Goal: Task Accomplishment & Management: Use online tool/utility

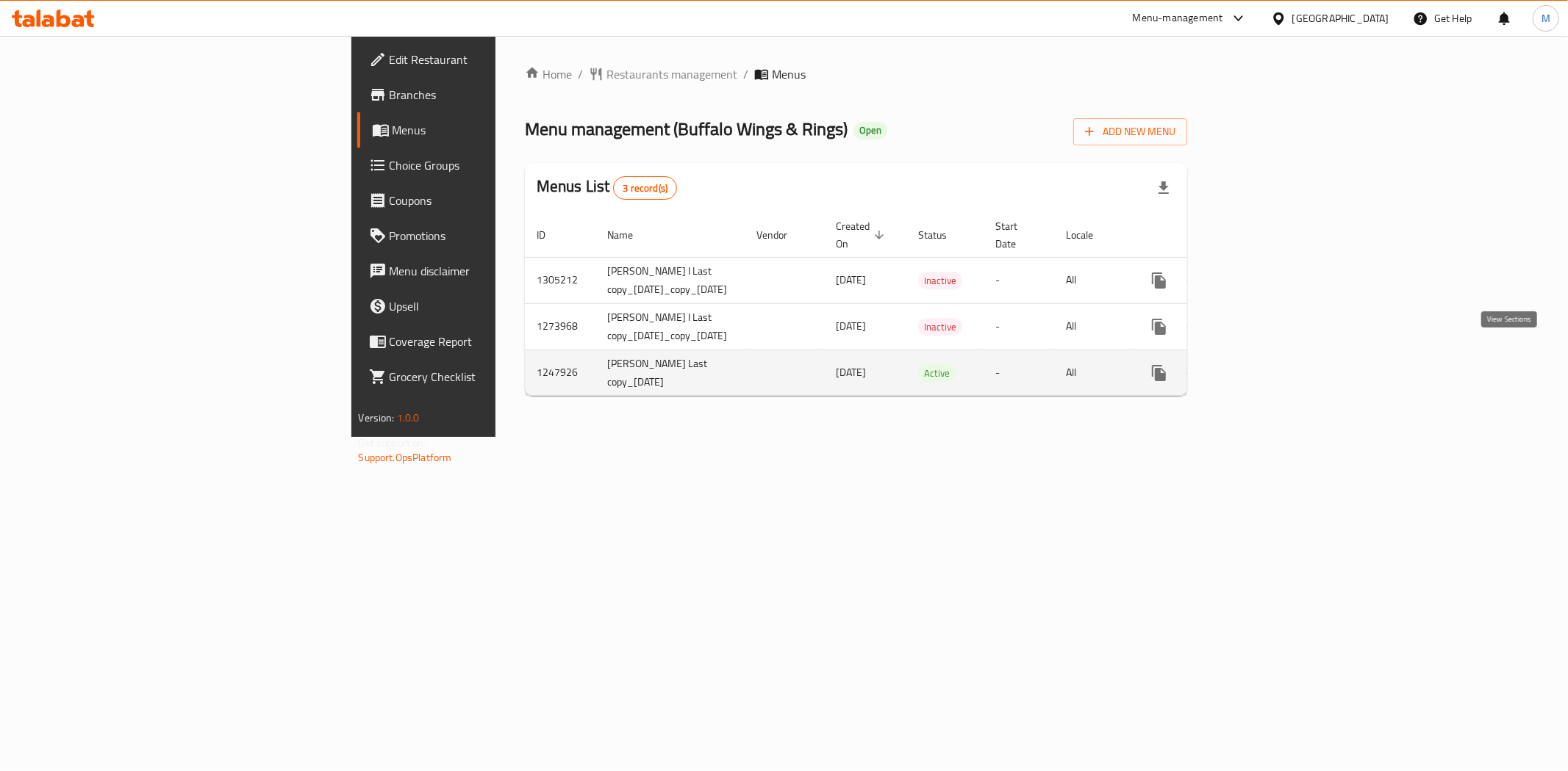
click at [1272, 367] on icon "enhanced table" at bounding box center [1264, 373] width 14 height 14
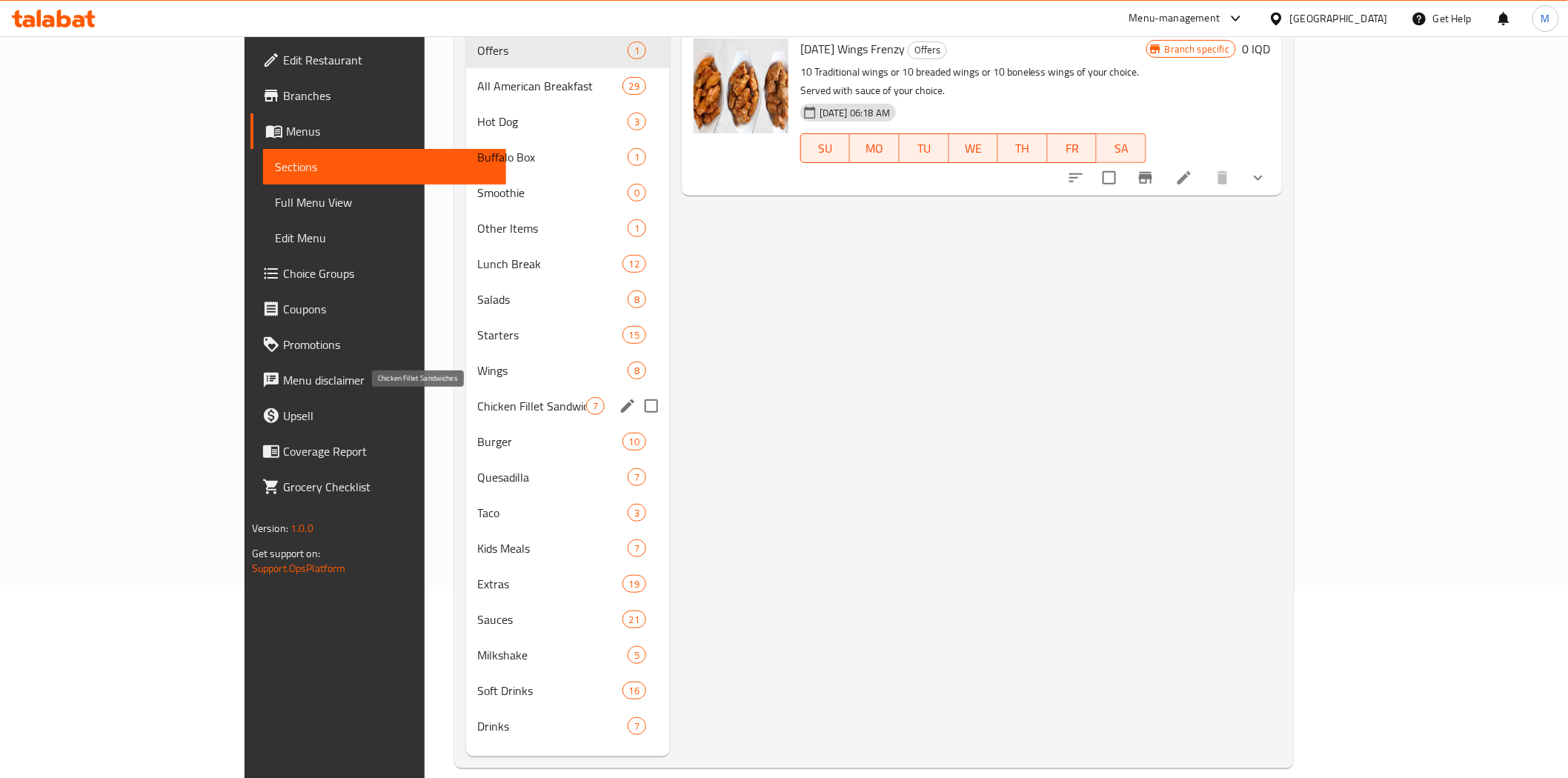
scroll to position [207, 0]
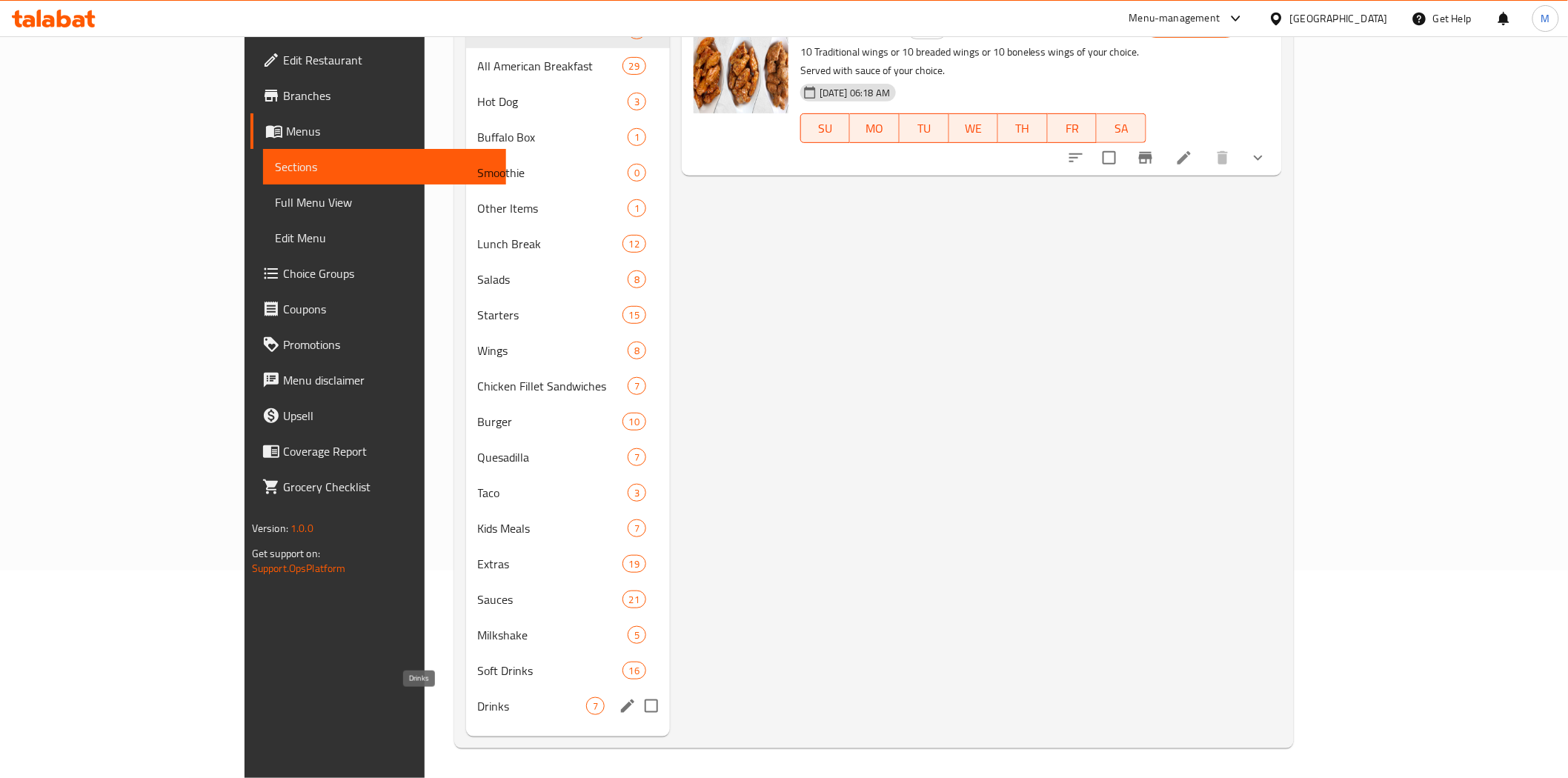
click at [478, 713] on span "Drinks" at bounding box center [531, 706] width 108 height 18
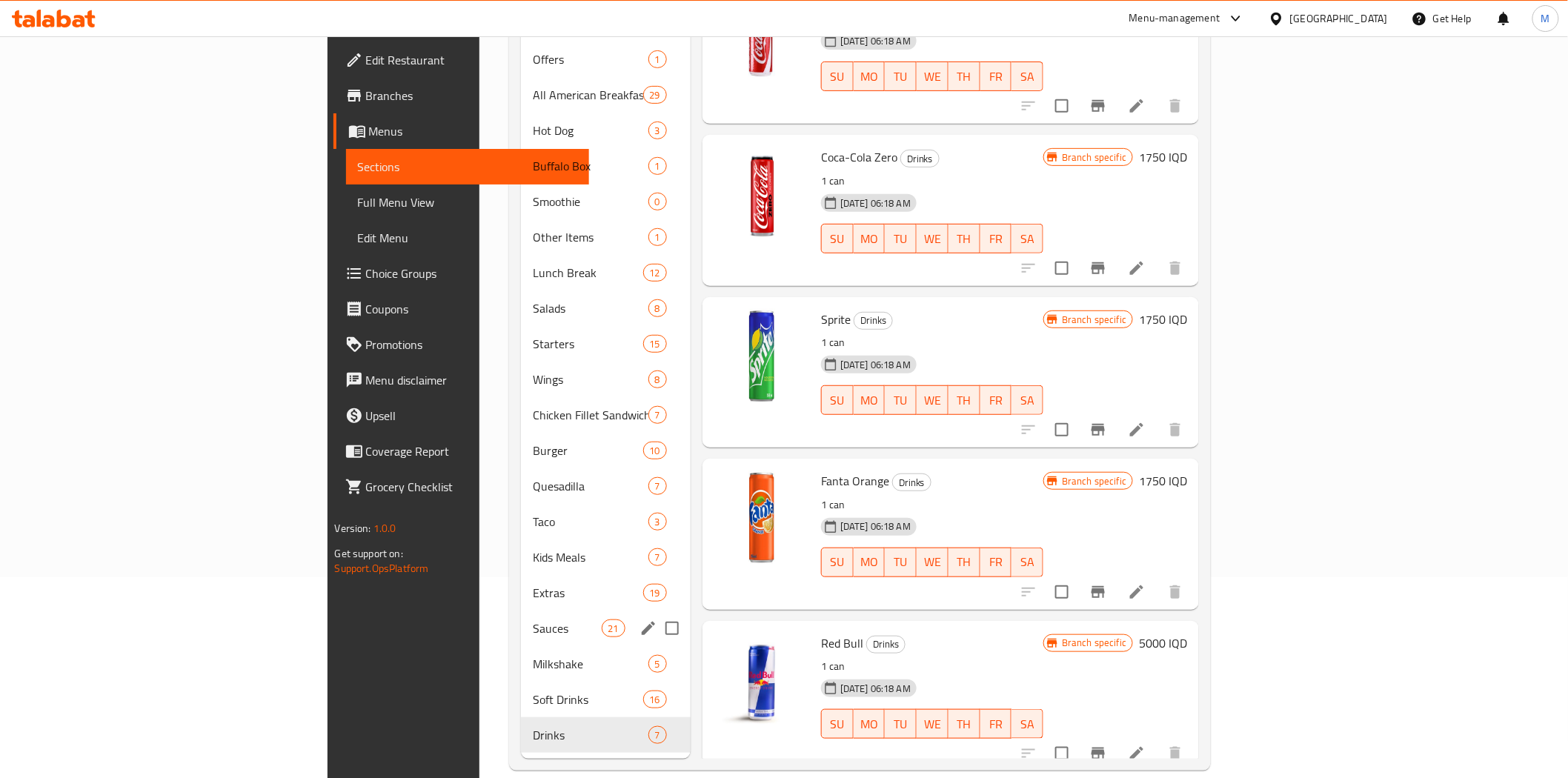
scroll to position [200, 0]
click at [532, 692] on span "Soft Drinks" at bounding box center [567, 701] width 69 height 18
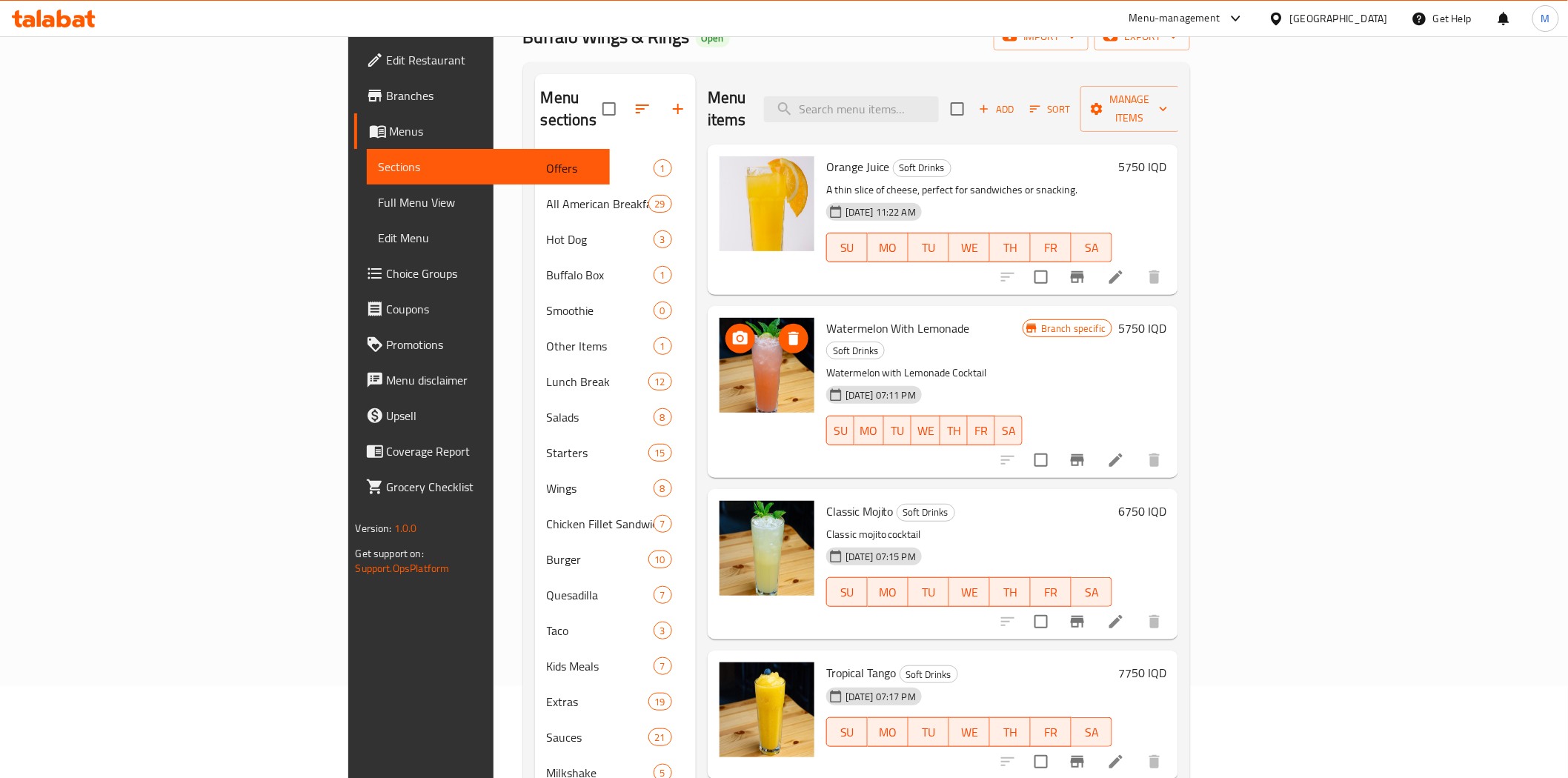
scroll to position [91, 0]
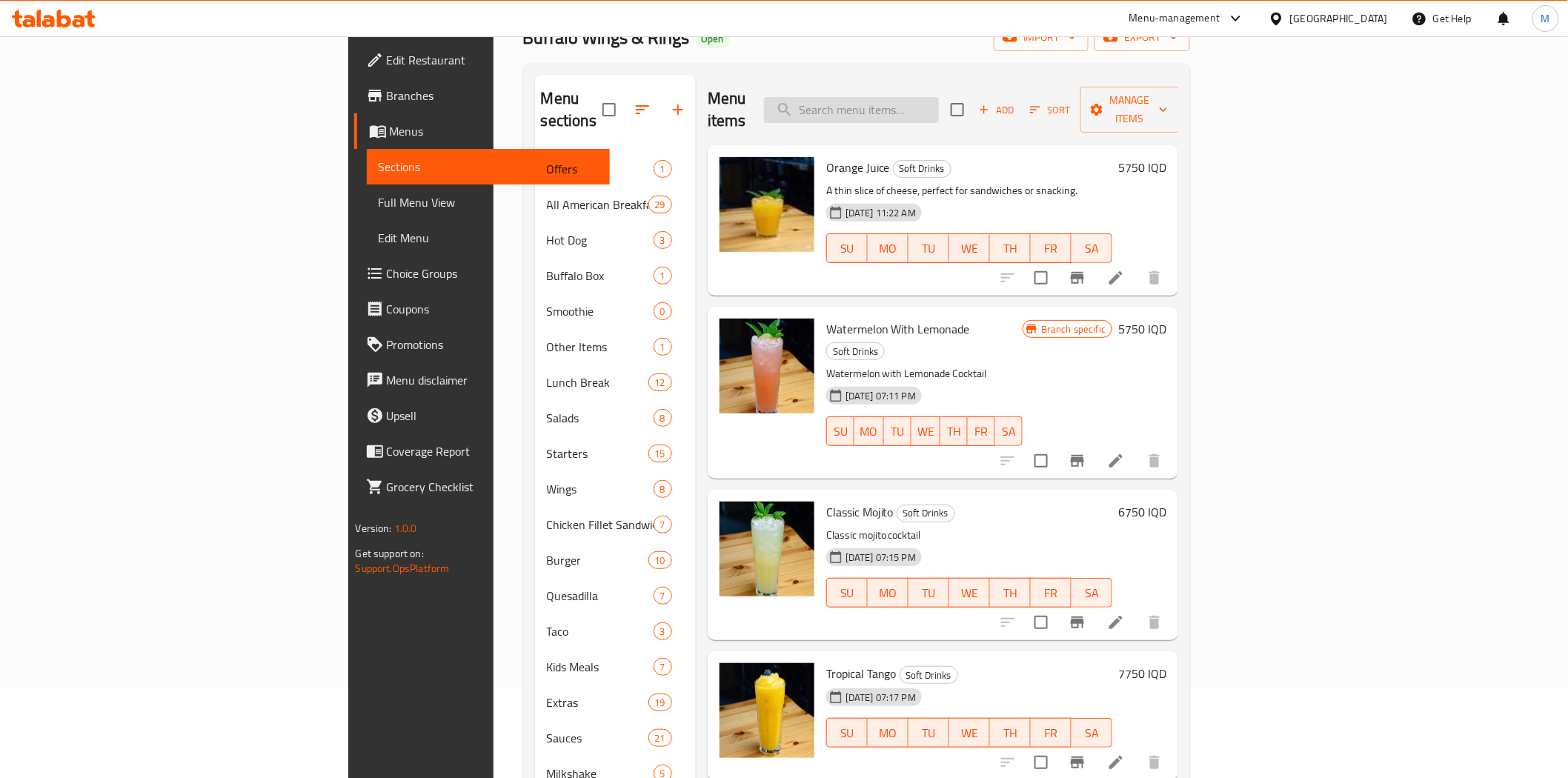
click at [994, 90] on div "Menu items Add Sort Manage items" at bounding box center [943, 109] width 471 height 70
click at [982, 115] on div "Menu items Add Sort Manage items" at bounding box center [943, 109] width 471 height 70
click at [938, 108] on input "search" at bounding box center [851, 110] width 174 height 26
click at [938, 97] on input "search" at bounding box center [851, 110] width 174 height 26
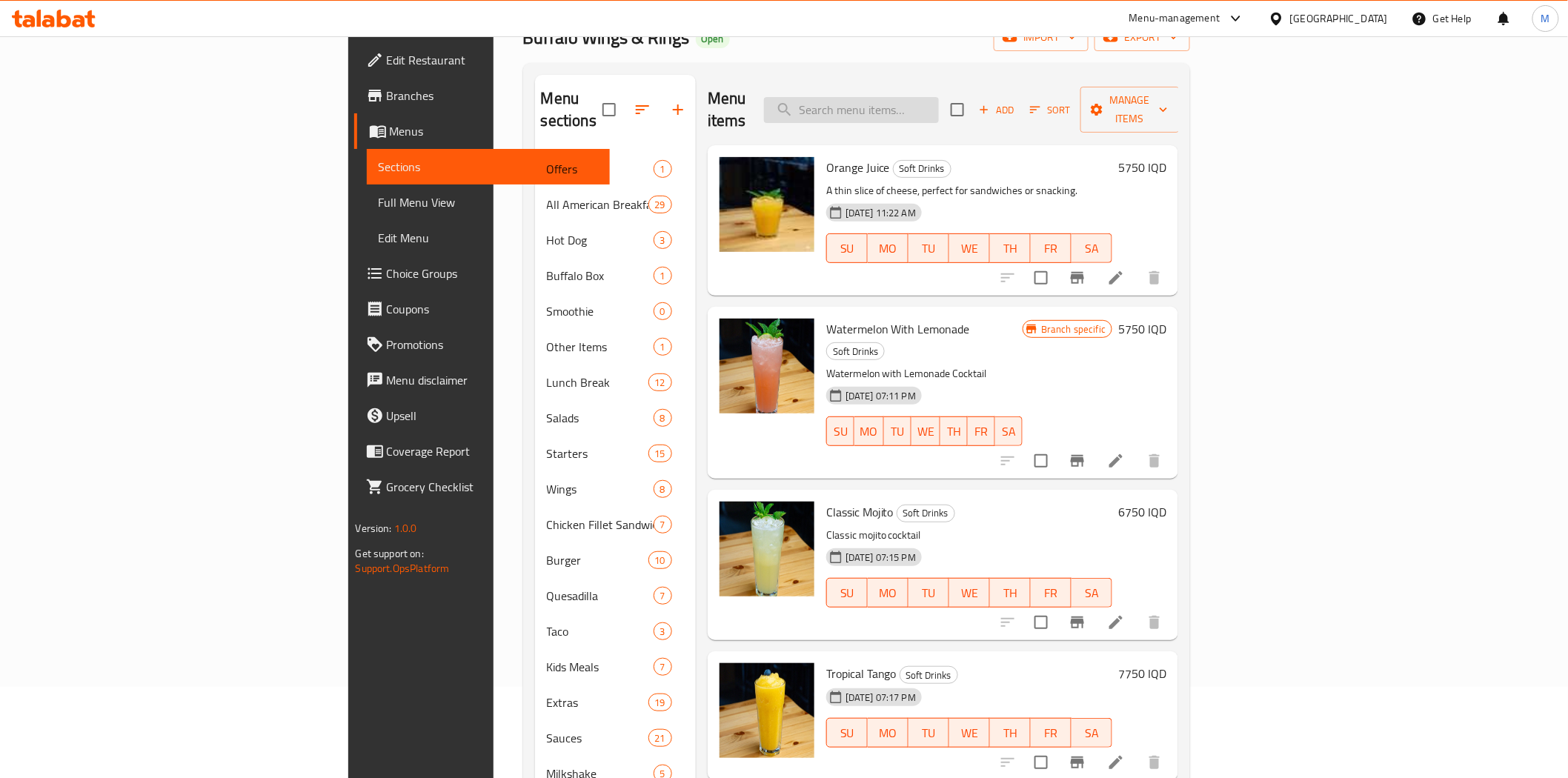
paste input "Ice tea peach"
click at [938, 102] on input "Ice tea peach" at bounding box center [851, 110] width 174 height 26
click at [938, 103] on input "Ice tea peach" at bounding box center [851, 110] width 174 height 26
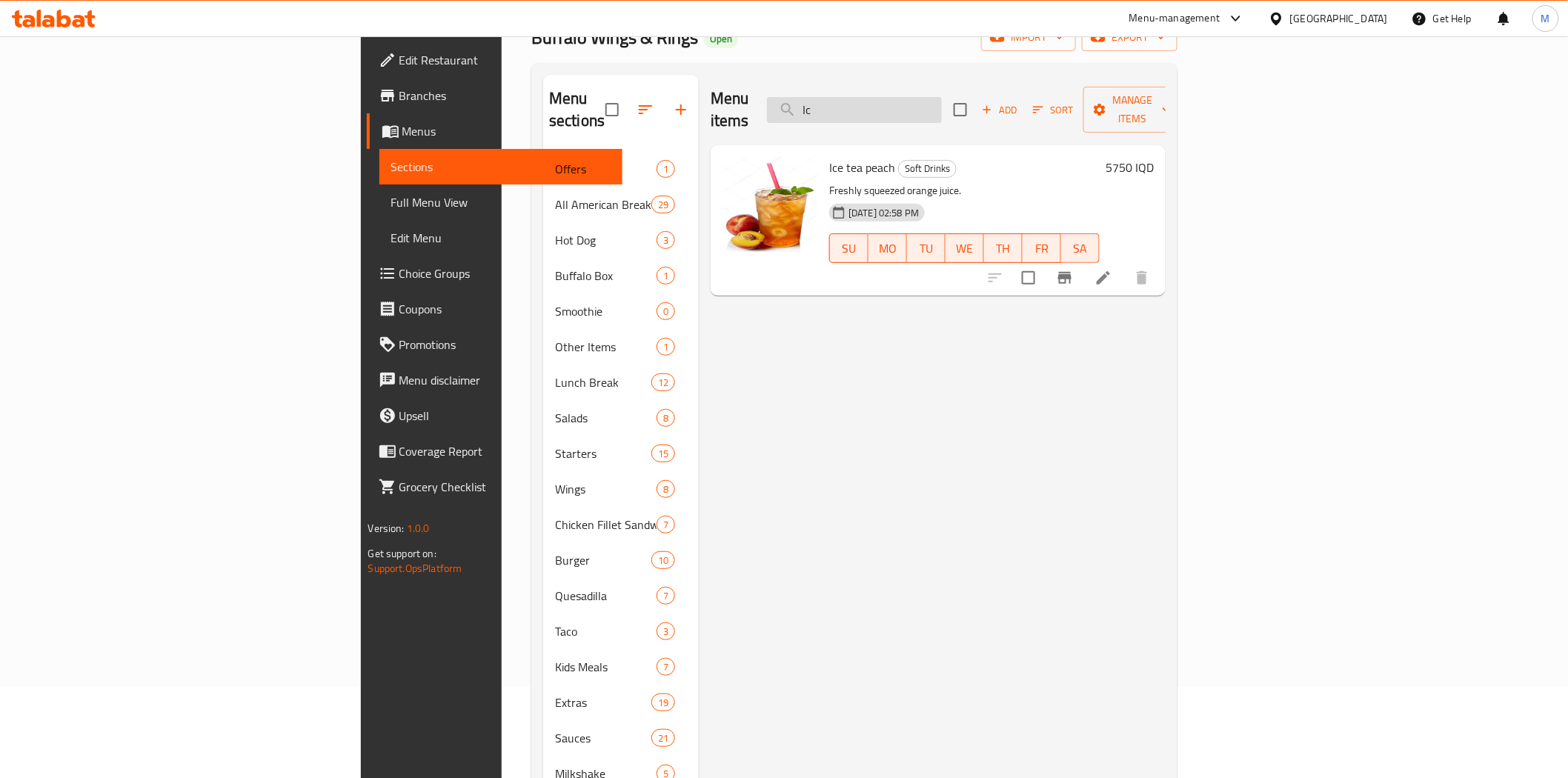
type input "I"
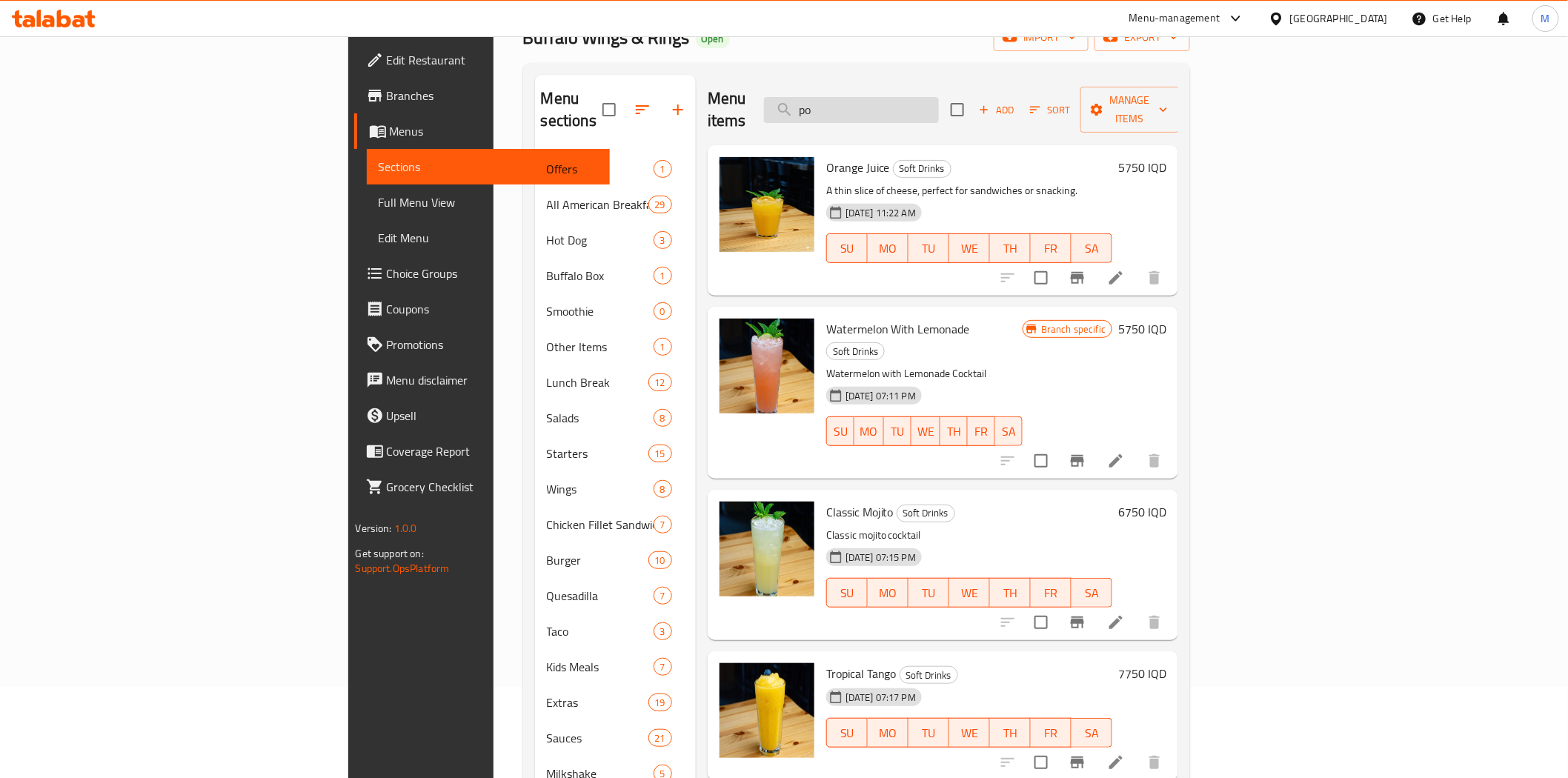
type input "p"
click at [932, 121] on div "Menu items peach Add Sort Manage items" at bounding box center [943, 109] width 471 height 70
click at [938, 105] on input "peach" at bounding box center [851, 110] width 174 height 26
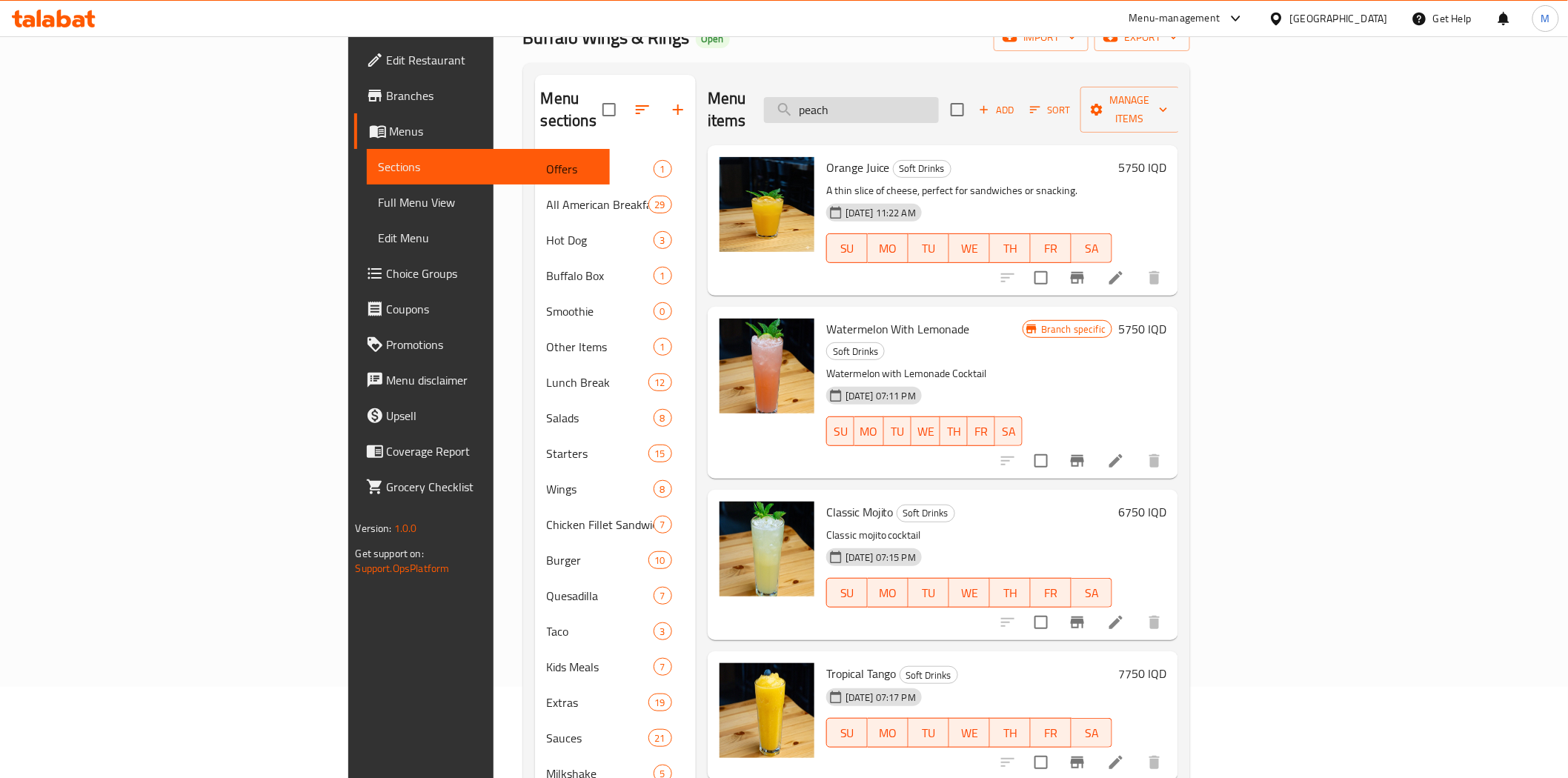
paste input "lemonade"
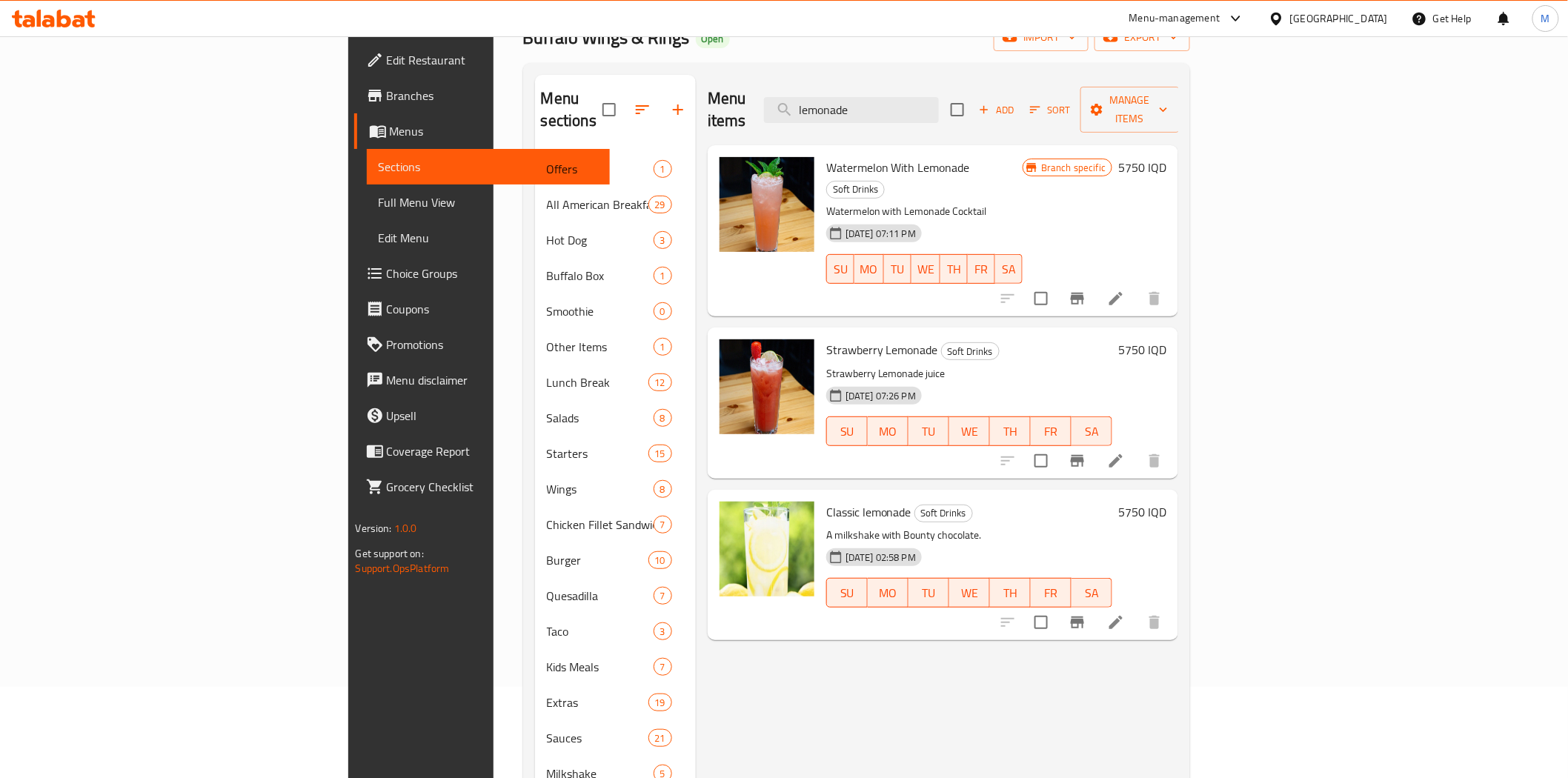
type input "lemonade"
